Goal: Task Accomplishment & Management: Use online tool/utility

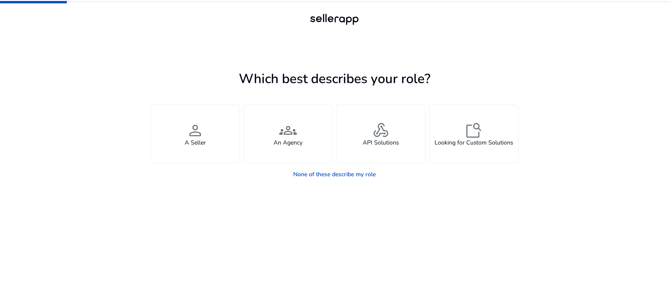
click at [285, 201] on app-seller-type "Which best describes your role? You manage your own brand or store and are look…" at bounding box center [334, 182] width 367 height 229
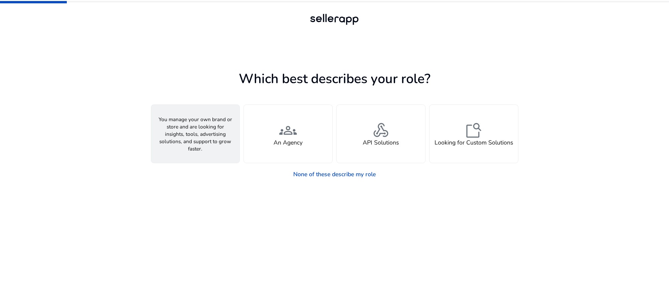
click at [214, 156] on div "person A Seller" at bounding box center [195, 134] width 89 height 58
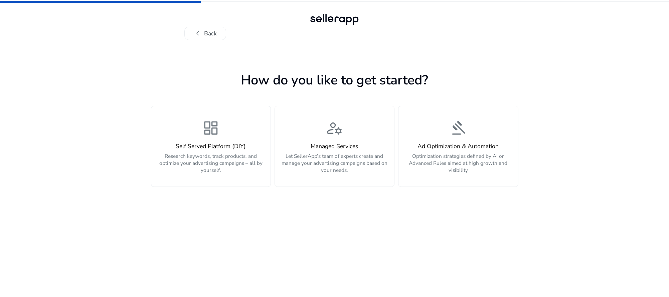
click at [310, 218] on app-personalize "How do you like to get started? dashboard Self Served Platform (DIY) Research k…" at bounding box center [334, 183] width 367 height 228
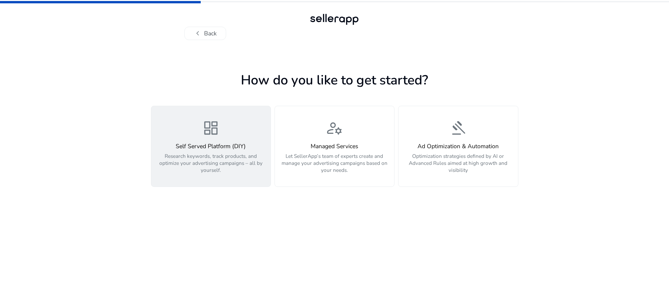
click at [248, 166] on p "Research keywords, track products, and optimize your advertising campaigns – al…" at bounding box center [211, 163] width 111 height 21
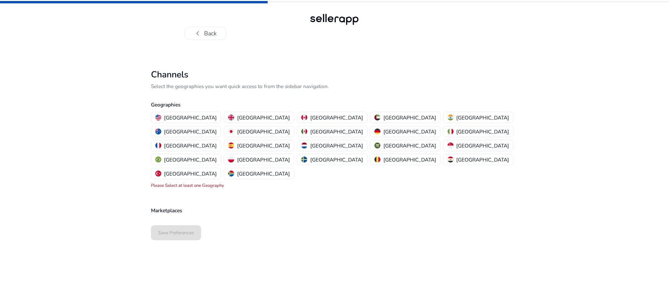
click at [251, 207] on p "Marketplaces" at bounding box center [334, 211] width 367 height 8
click at [250, 207] on p "Marketplaces" at bounding box center [334, 211] width 367 height 8
click at [444, 154] on button "[GEOGRAPHIC_DATA]" at bounding box center [479, 159] width 70 height 11
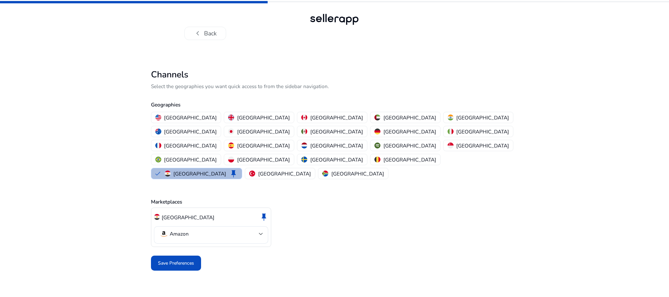
click at [184, 260] on span "Save Preferences" at bounding box center [176, 263] width 36 height 7
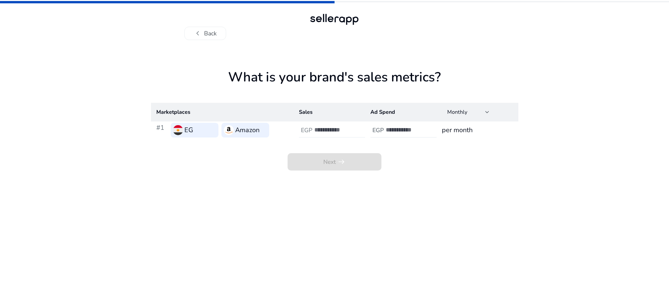
click at [349, 128] on input "number" at bounding box center [336, 129] width 45 height 7
type input "*******"
click at [405, 128] on input "number" at bounding box center [408, 129] width 45 height 7
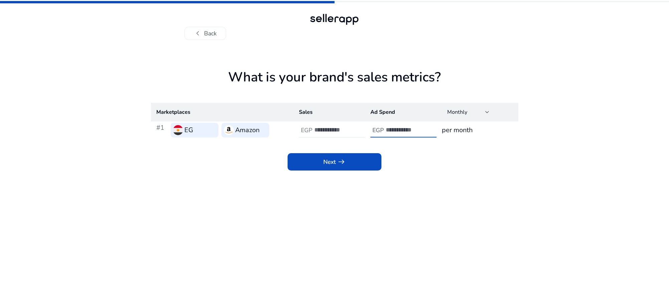
type input "*****"
drag, startPoint x: 484, startPoint y: 124, endPoint x: 483, endPoint y: 127, distance: 3.6
click at [484, 124] on td "per month" at bounding box center [478, 130] width 82 height 17
click at [348, 164] on span at bounding box center [335, 162] width 94 height 16
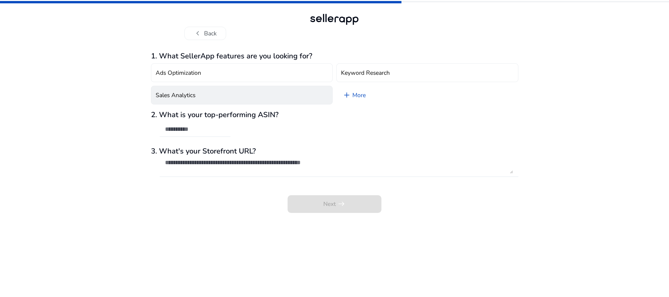
click at [290, 98] on button "Sales Analytics" at bounding box center [242, 95] width 182 height 19
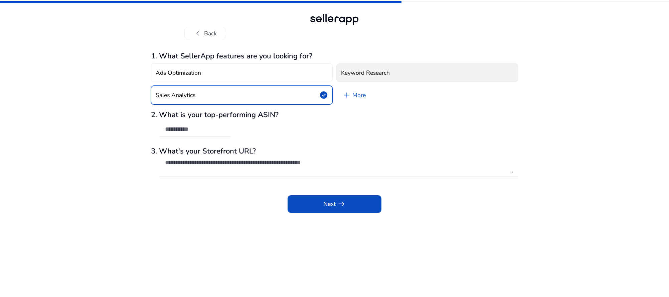
click at [372, 74] on h4 "Keyword Research" at bounding box center [365, 72] width 49 height 7
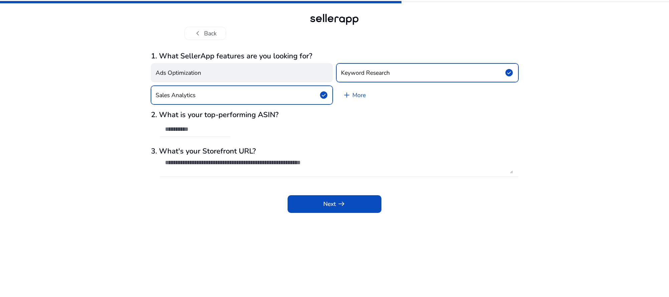
click at [240, 68] on button "Ads Optimization" at bounding box center [242, 72] width 182 height 19
click at [217, 138] on div at bounding box center [195, 140] width 71 height 7
click at [205, 132] on input "text" at bounding box center [195, 129] width 60 height 7
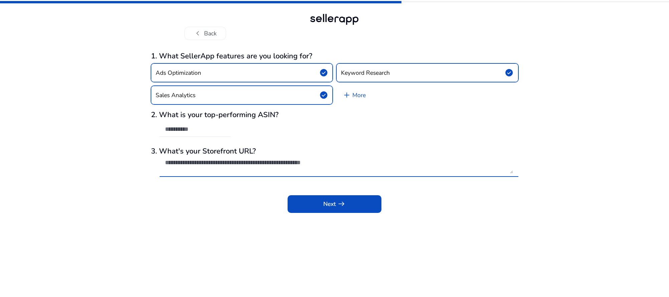
click at [254, 166] on textarea at bounding box center [339, 166] width 348 height 15
paste textarea "**********"
type textarea "**********"
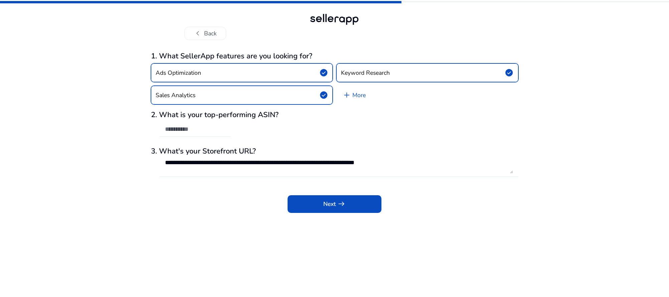
click at [321, 132] on div "2. What is your top-performing ASIN?" at bounding box center [334, 127] width 367 height 33
click at [230, 129] on div at bounding box center [195, 129] width 71 height 15
click at [296, 199] on span at bounding box center [335, 204] width 94 height 16
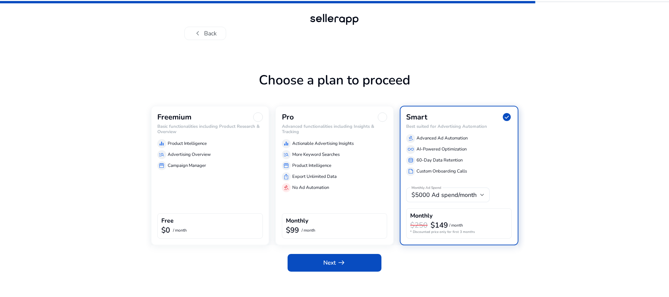
click at [228, 196] on div "Freemium Basic functionalities including Product Research & Overview equalizer …" at bounding box center [210, 176] width 119 height 140
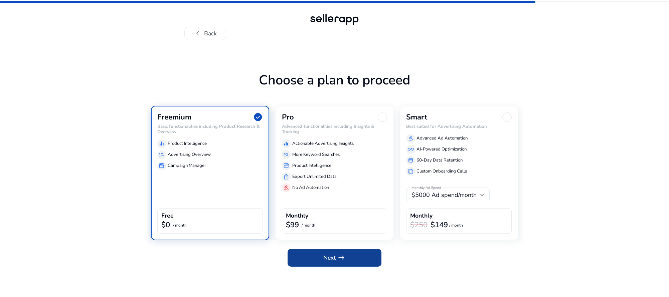
click at [325, 260] on span "Next arrow_right_alt" at bounding box center [334, 258] width 22 height 9
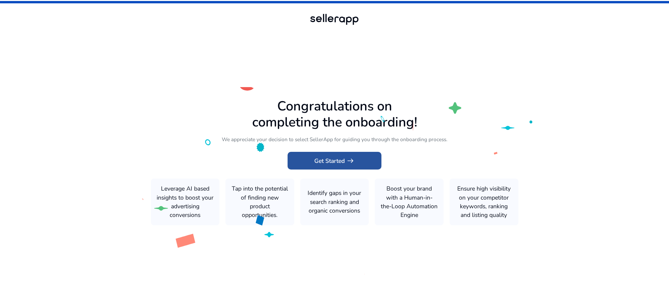
click at [355, 159] on span "arrow_right_alt" at bounding box center [350, 161] width 9 height 9
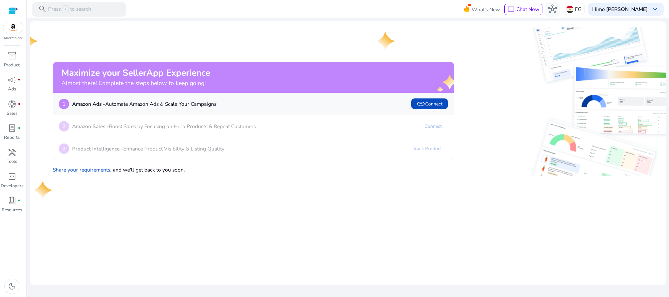
click at [304, 198] on mat-card "Maximize your SellerApp Experience Almost there! Complete the steps below to ke…" at bounding box center [348, 153] width 636 height 264
click at [304, 195] on mat-card "Maximize your SellerApp Experience Almost there! Complete the steps below to ke…" at bounding box center [348, 153] width 636 height 264
click at [321, 131] on div "2 Amazon Sales - Boost Sales by Focusing on Hero Products & Repeat Customers Co…" at bounding box center [253, 126] width 389 height 11
click at [18, 57] on div "inventory_2" at bounding box center [12, 56] width 20 height 12
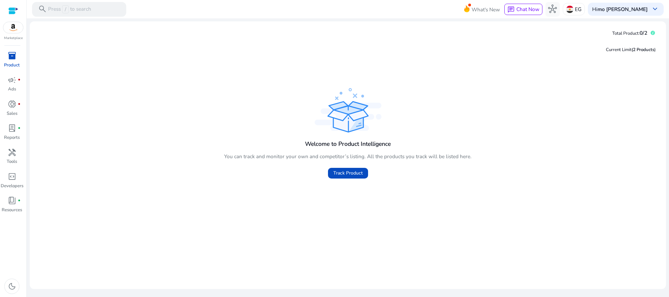
click at [252, 148] on div "Welcome to Product Intelligence You can track and monitor your own and competit…" at bounding box center [348, 157] width 248 height 47
click at [345, 176] on span "Track Product" at bounding box center [347, 173] width 29 height 7
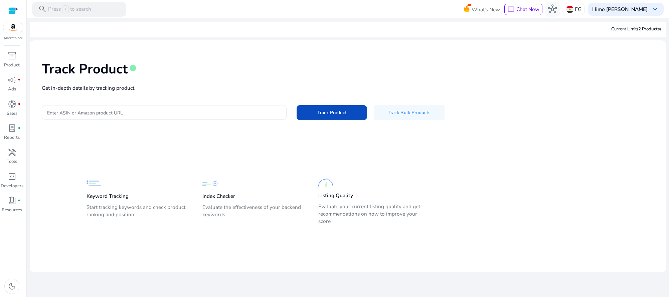
click at [252, 119] on div at bounding box center [164, 112] width 234 height 15
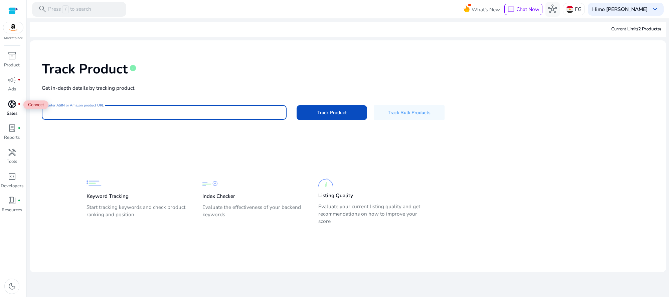
click at [15, 105] on span "donut_small" at bounding box center [12, 104] width 9 height 9
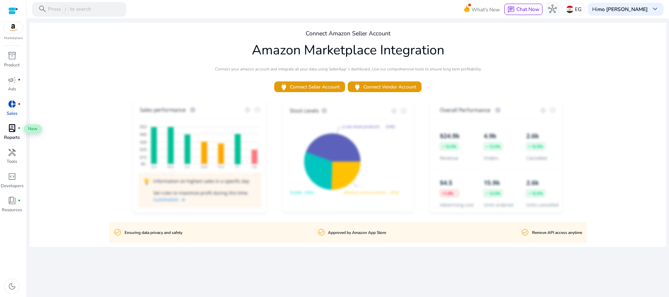
click at [14, 138] on p "Reports" at bounding box center [12, 138] width 16 height 7
click at [12, 139] on p "Reports" at bounding box center [12, 138] width 16 height 7
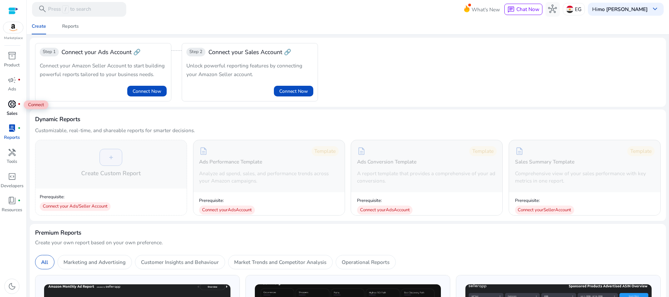
click at [14, 104] on span "donut_small" at bounding box center [12, 104] width 9 height 9
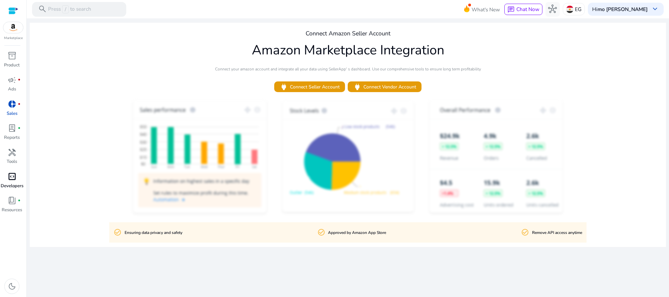
click at [16, 177] on span "code_blocks" at bounding box center [12, 176] width 9 height 9
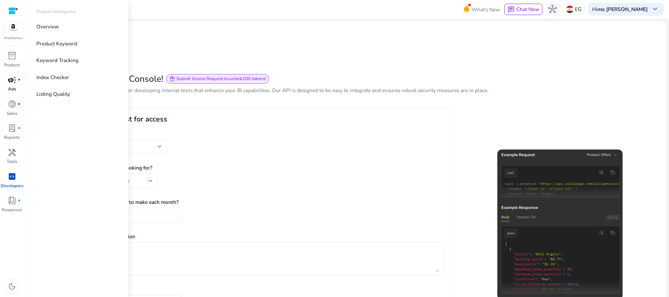
click at [16, 75] on div "campaign fiber_manual_record" at bounding box center [12, 80] width 20 height 12
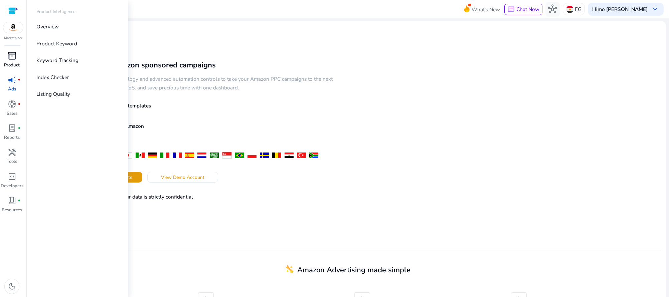
click at [19, 63] on p "Product" at bounding box center [12, 65] width 16 height 7
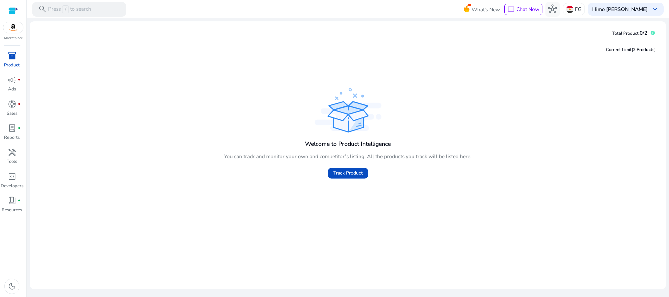
click at [323, 113] on img at bounding box center [348, 110] width 67 height 44
click at [350, 169] on span at bounding box center [348, 173] width 40 height 16
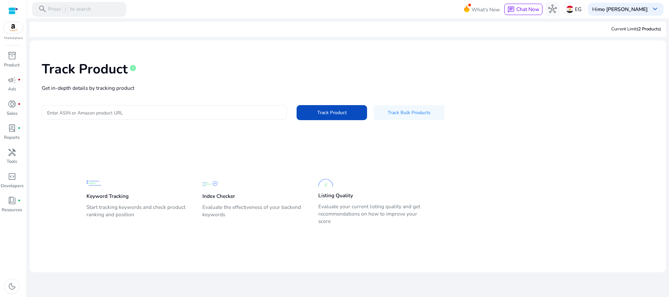
click at [235, 106] on div at bounding box center [164, 112] width 234 height 15
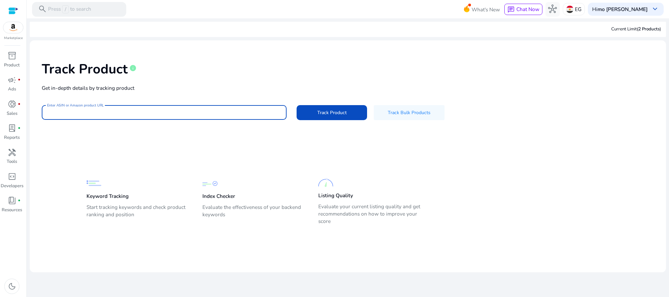
paste input "**********"
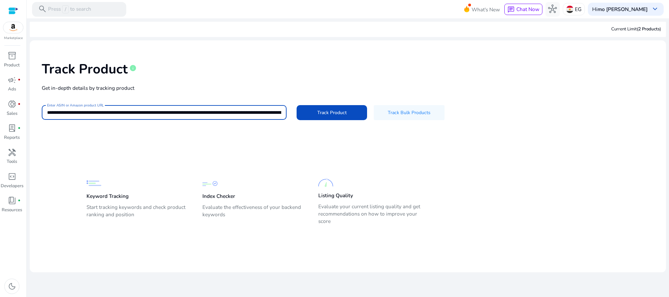
scroll to position [0, 1091]
type input "**********"
click at [332, 114] on span "Track Product" at bounding box center [331, 112] width 29 height 7
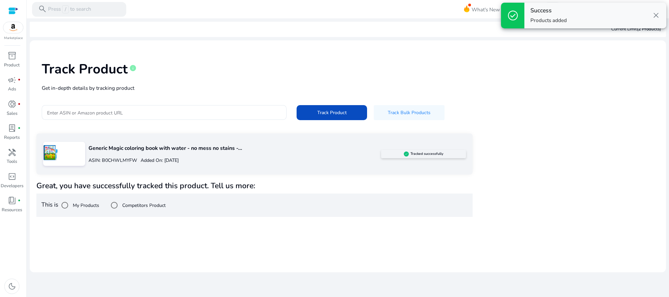
drag, startPoint x: 99, startPoint y: 188, endPoint x: 241, endPoint y: 184, distance: 142.0
click at [265, 182] on h4 "Great, you have successfully tracked this product. Tell us more:" at bounding box center [254, 185] width 436 height 9
click at [224, 185] on h4 "Great, you have successfully tracked this product. Tell us more:" at bounding box center [254, 185] width 436 height 9
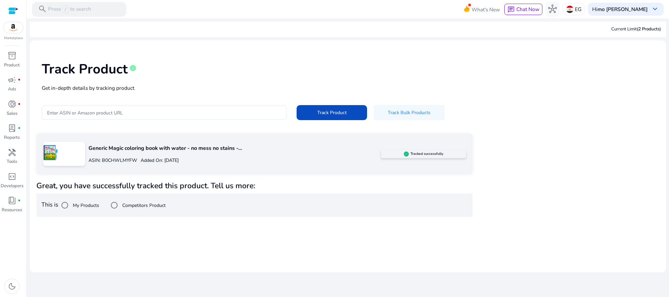
click at [213, 223] on mat-card "Track Product info Get in-depth details by tracking product Enter ASIN or Amazo…" at bounding box center [348, 156] width 636 height 232
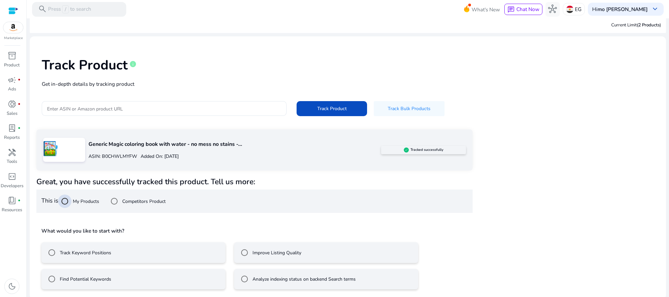
scroll to position [6, 0]
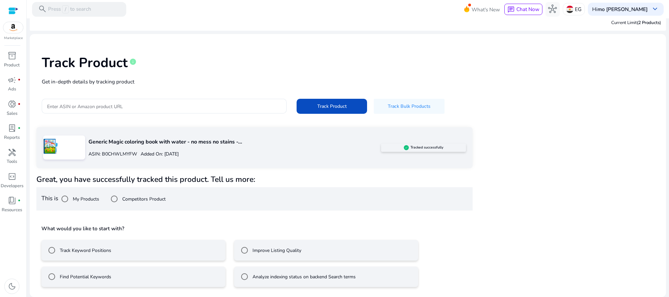
click at [275, 253] on label "Improve Listing Quality" at bounding box center [276, 250] width 50 height 7
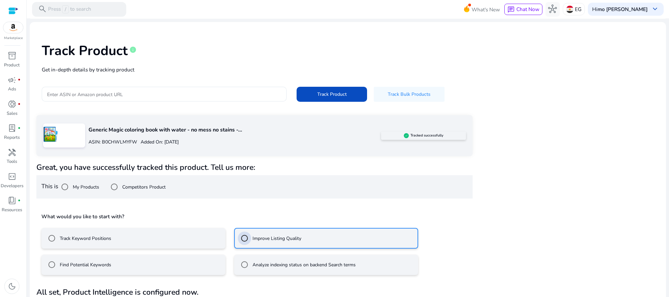
scroll to position [37, 0]
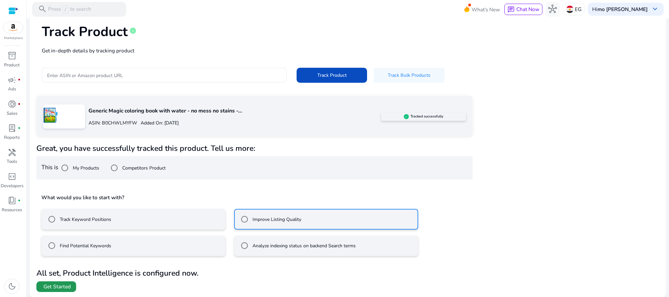
drag, startPoint x: 64, startPoint y: 289, endPoint x: 71, endPoint y: 287, distance: 7.0
click at [64, 289] on span "Get Started" at bounding box center [56, 286] width 27 height 7
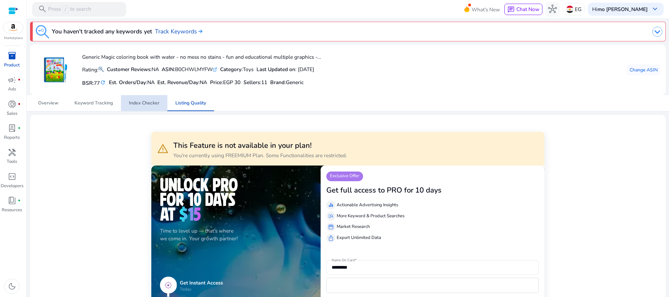
click at [159, 105] on link "Index Checker" at bounding box center [144, 103] width 46 height 16
click at [102, 107] on span "Keyword Tracking" at bounding box center [93, 103] width 38 height 16
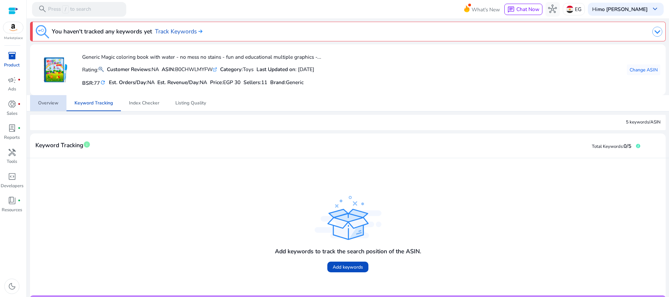
click at [56, 107] on span "Overview" at bounding box center [48, 103] width 20 height 16
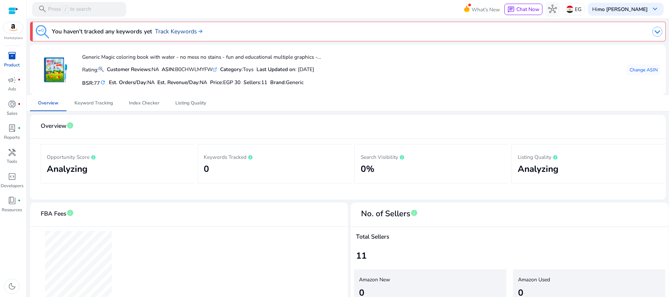
click at [192, 30] on link "Track Keywords" at bounding box center [178, 31] width 47 height 9
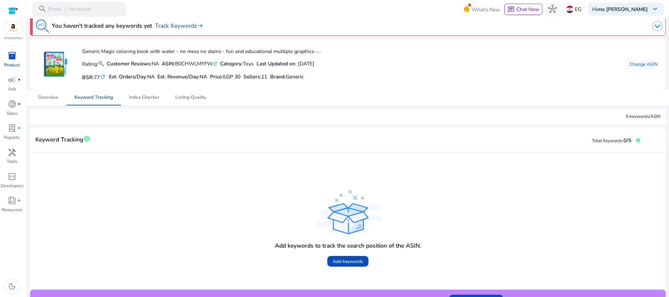
scroll to position [20, 0]
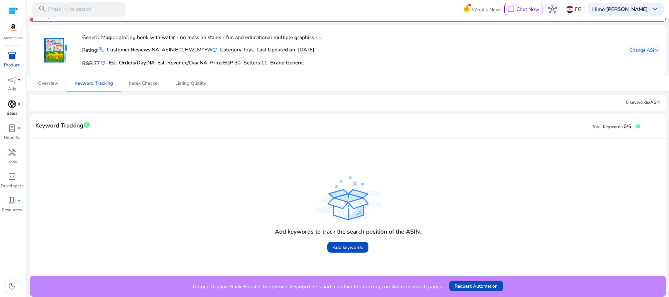
click at [12, 111] on p "Sales" at bounding box center [12, 114] width 11 height 7
